Goal: Use online tool/utility

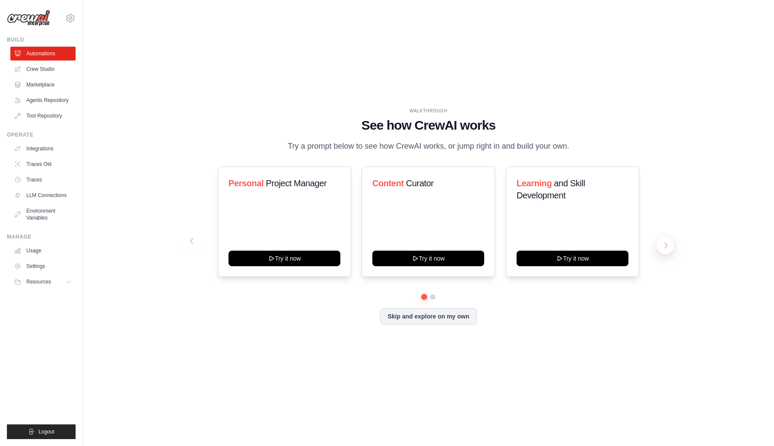
click at [663, 241] on button at bounding box center [665, 245] width 17 height 17
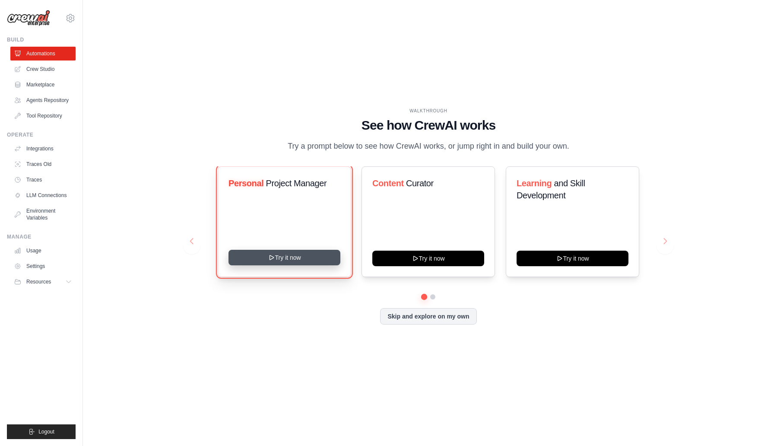
click at [301, 257] on button "Try it now" at bounding box center [285, 258] width 112 height 16
